Goal: Navigation & Orientation: Find specific page/section

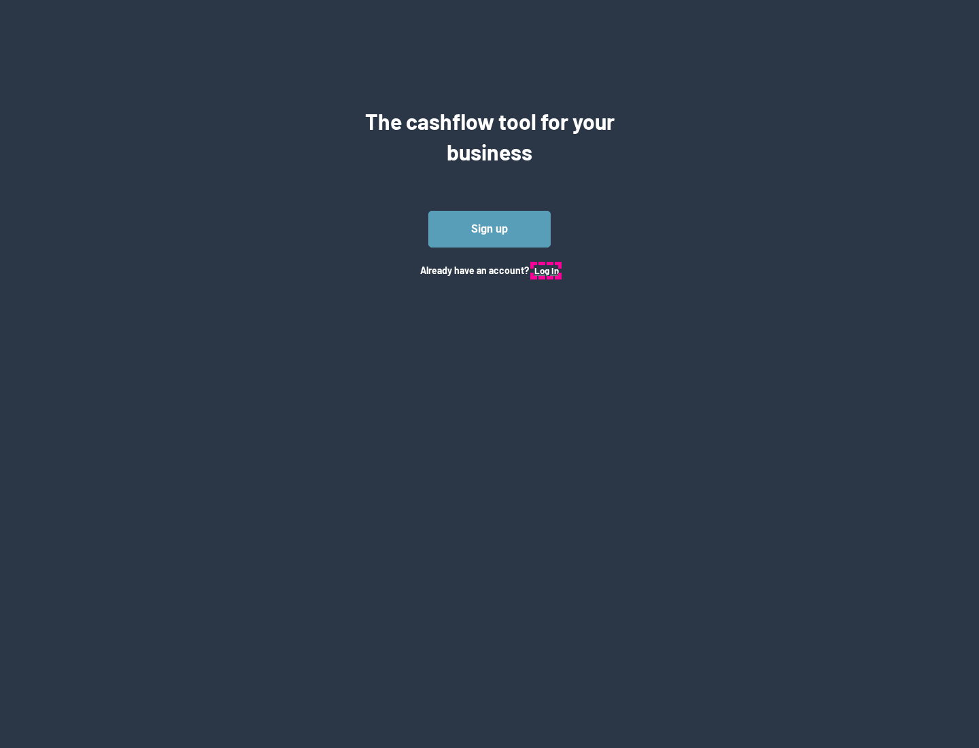
click at [546, 270] on button "Log In" at bounding box center [547, 270] width 24 height 11
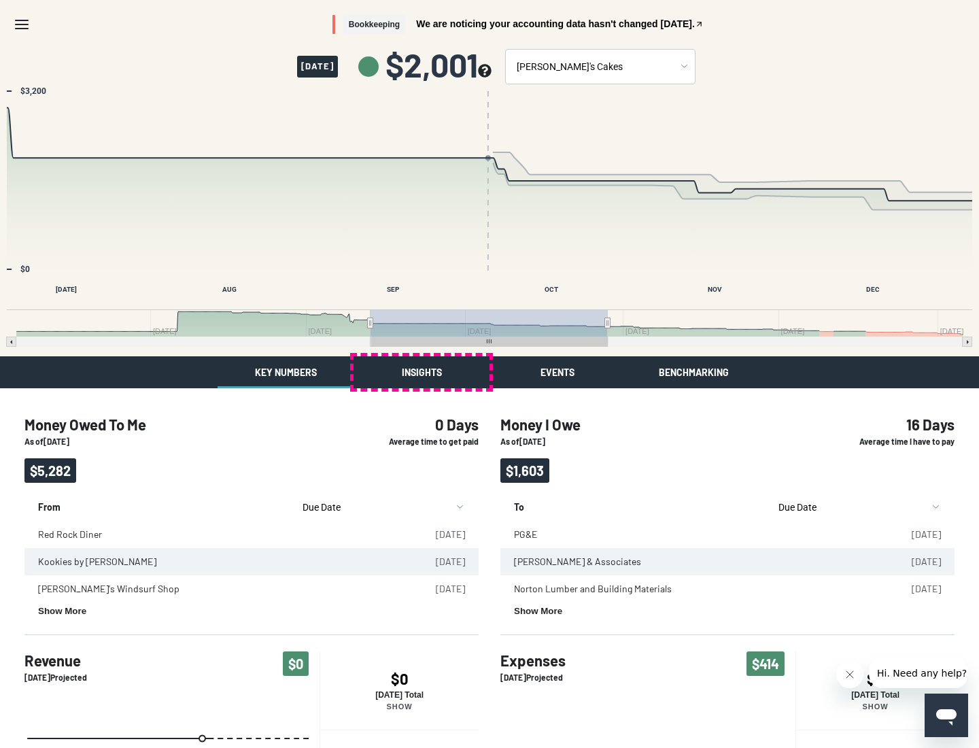
click at [422, 372] on button "Insights" at bounding box center [422, 372] width 136 height 32
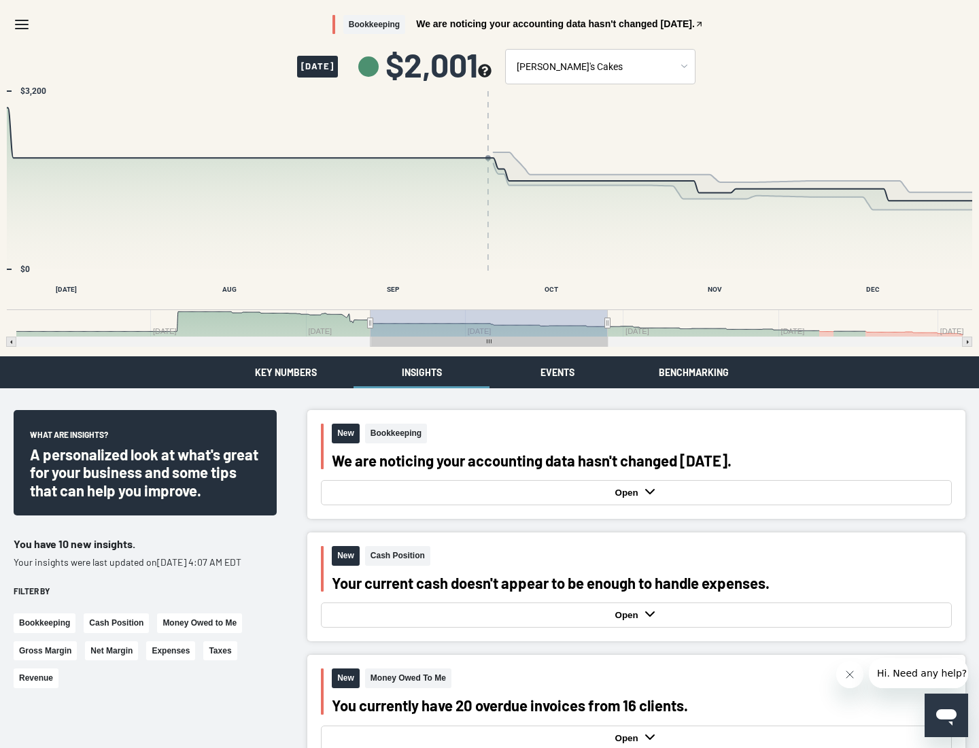
click at [558, 372] on button "Events" at bounding box center [558, 372] width 136 height 32
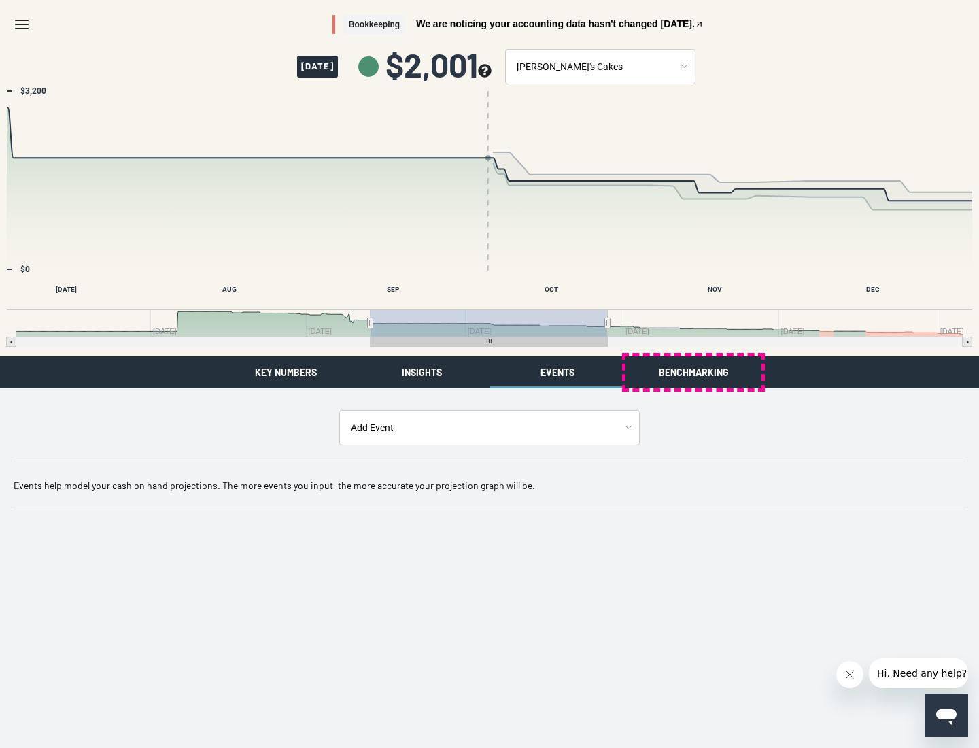
click at [694, 372] on button "Benchmarking" at bounding box center [694, 372] width 136 height 32
